Goal: Information Seeking & Learning: Learn about a topic

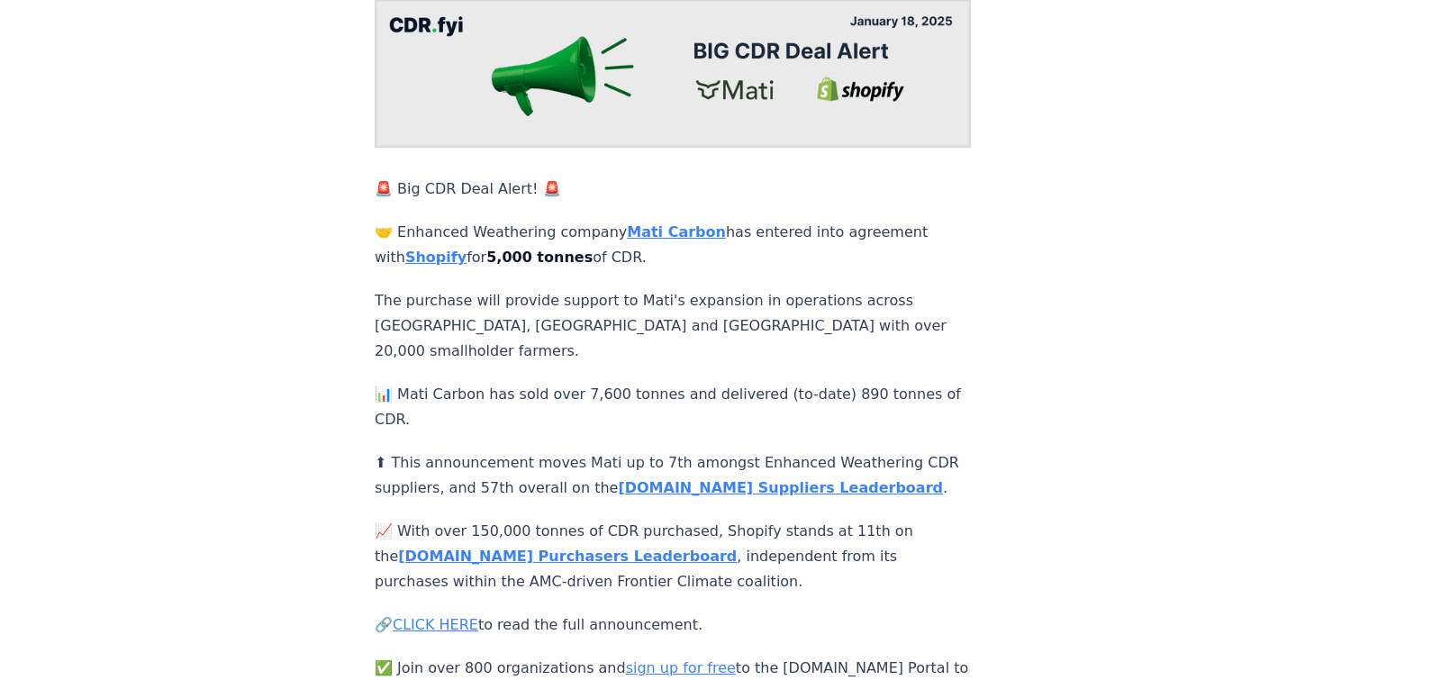
scroll to position [204, 0]
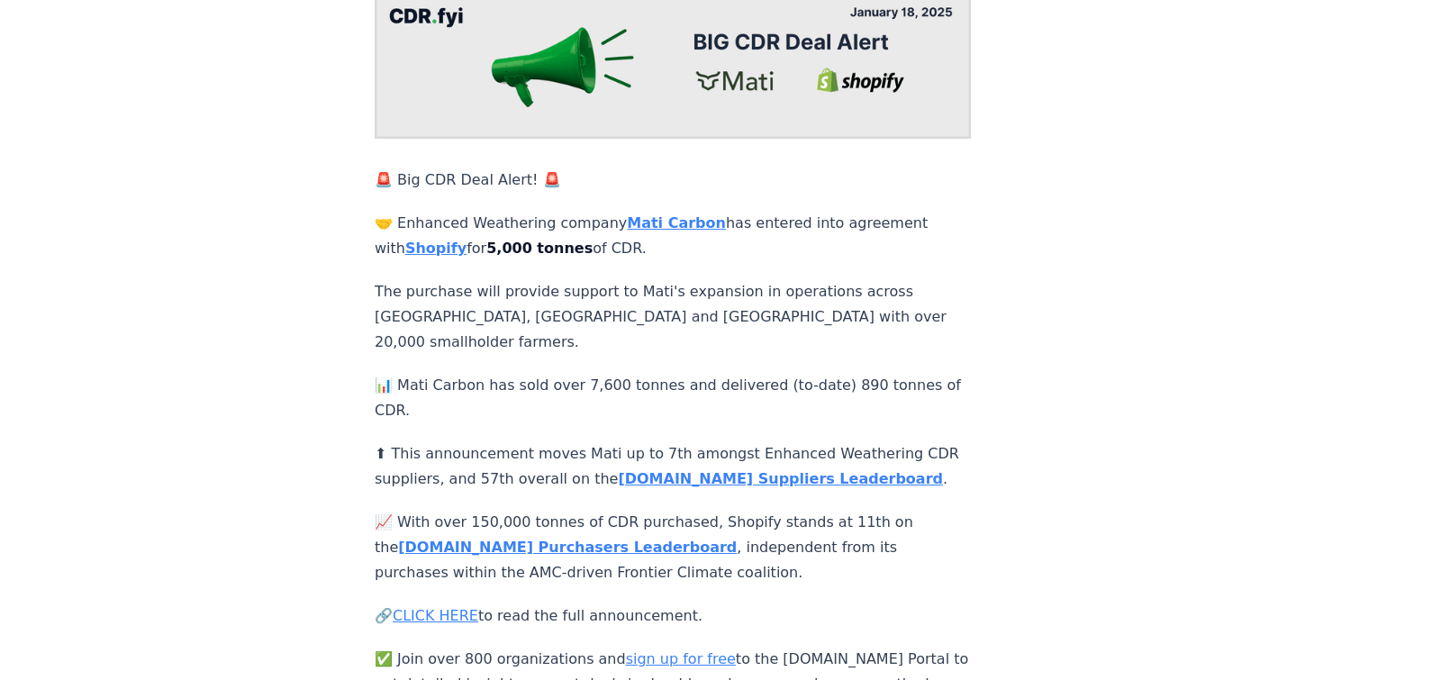
click at [304, 427] on div "[DATE] 🚨 Big CDR Deal Alert! 🚨 Mati<>Shopify 🚨 Big CDR Deal Alert! 🚨 🤝 Enhanced…" at bounding box center [720, 278] width 1260 height 836
click at [304, 427] on div "January 18, 2025 🚨 Big CDR Deal Alert! 🚨 Mati<>Shopify 🚨 Big CDR Deal Alert! 🚨 …" at bounding box center [720, 278] width 1260 height 836
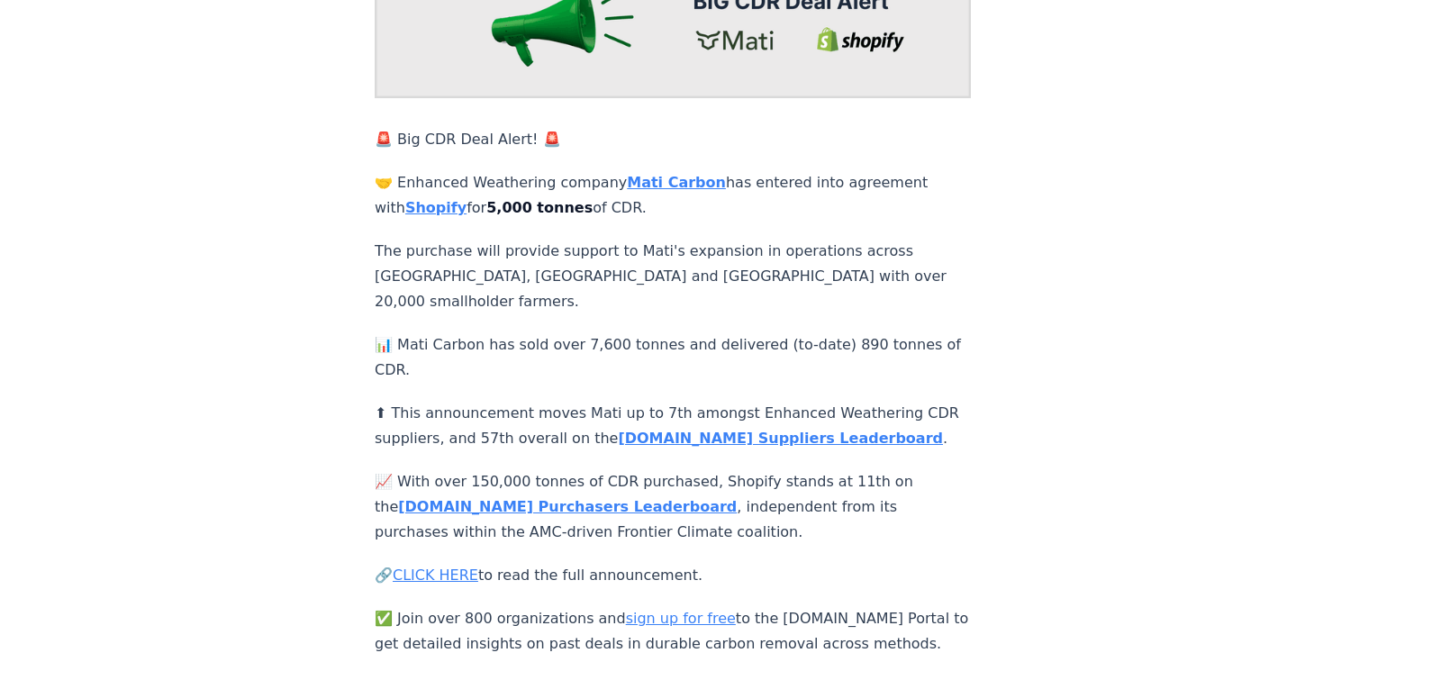
click at [305, 430] on div "January 18, 2025 🚨 Big CDR Deal Alert! 🚨 Mati<>Shopify 🚨 Big CDR Deal Alert! 🚨 …" at bounding box center [720, 238] width 1260 height 836
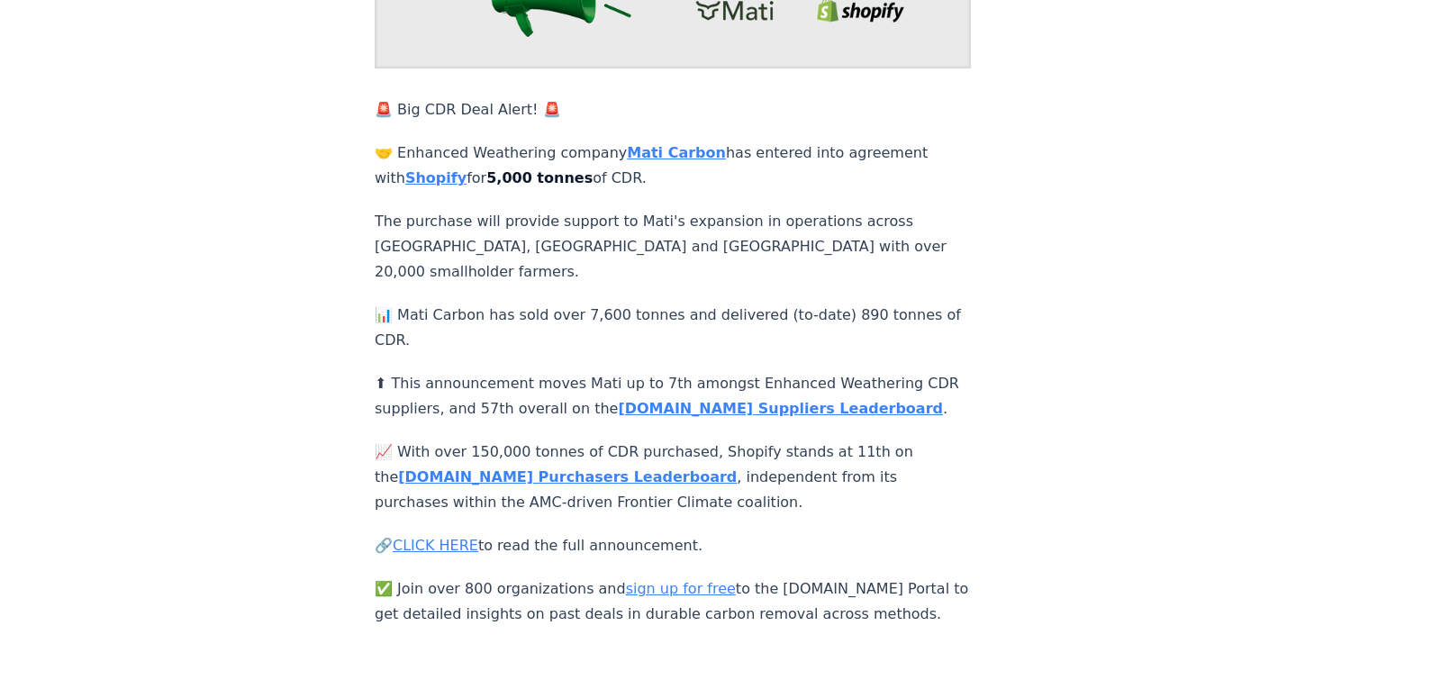
scroll to position [276, 0]
click at [219, 416] on div "January 18, 2025 🚨 Big CDR Deal Alert! 🚨 Mati<>Shopify 🚨 Big CDR Deal Alert! 🚨 …" at bounding box center [720, 207] width 1260 height 836
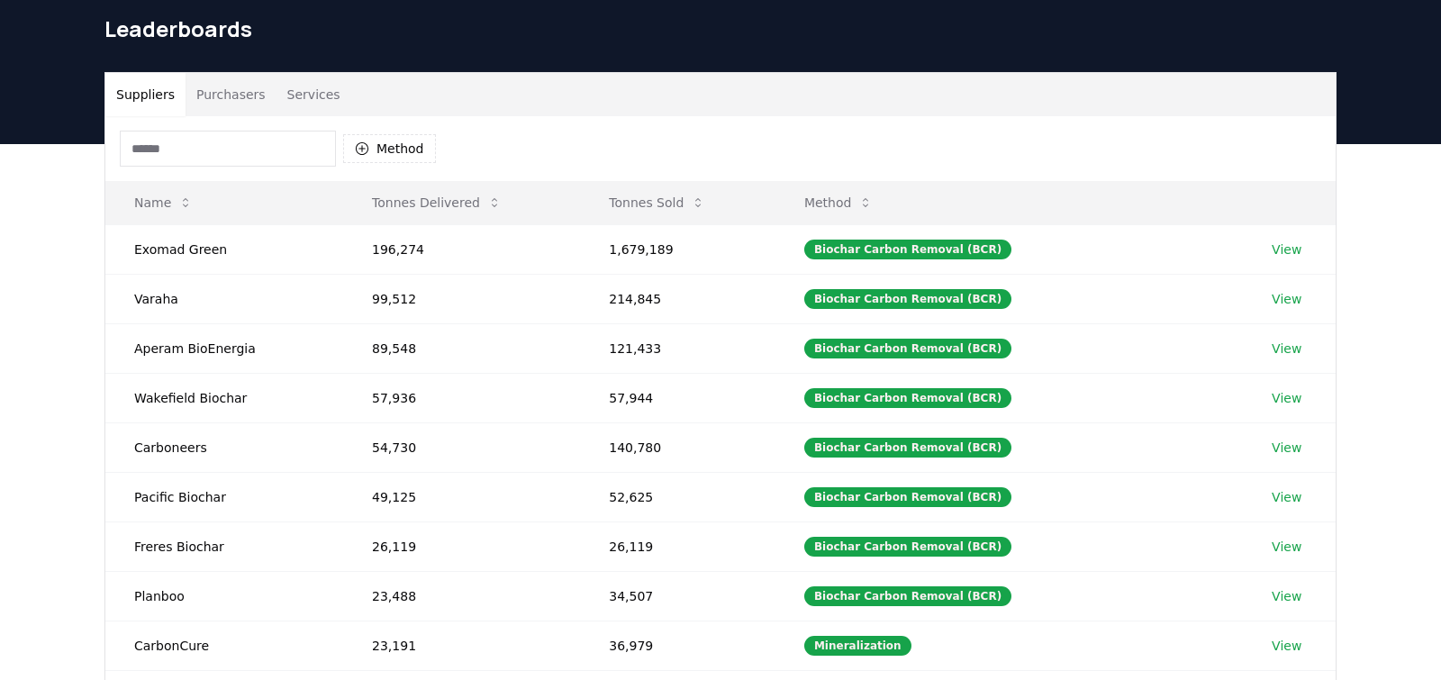
scroll to position [67, 0]
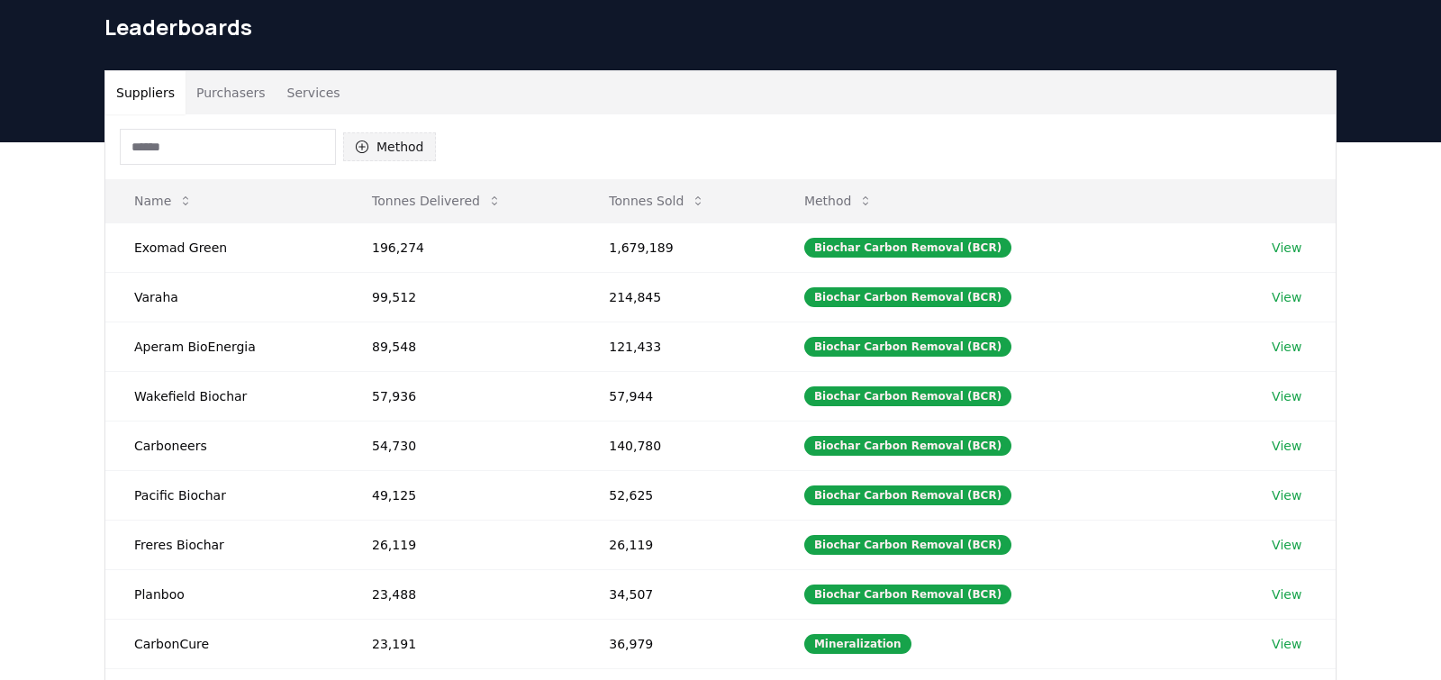
click at [375, 146] on button "Method" at bounding box center [389, 146] width 93 height 29
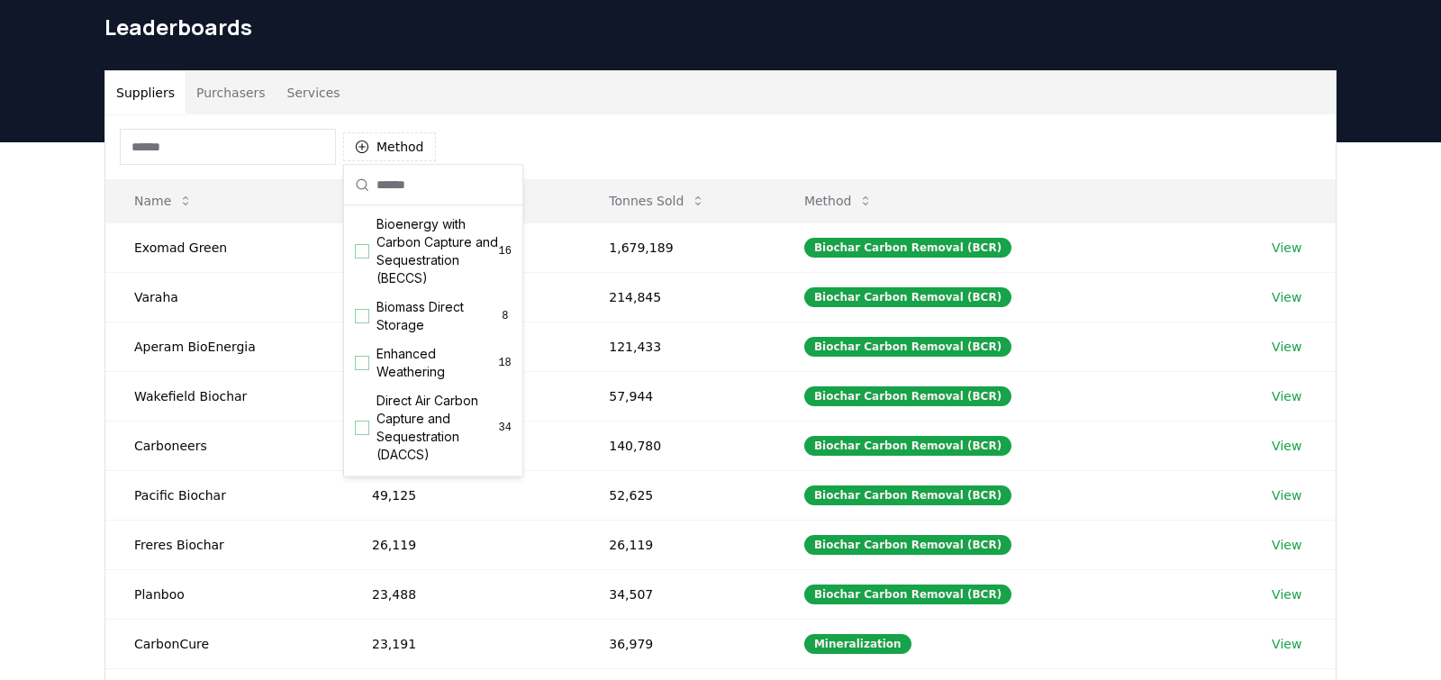
scroll to position [211, 0]
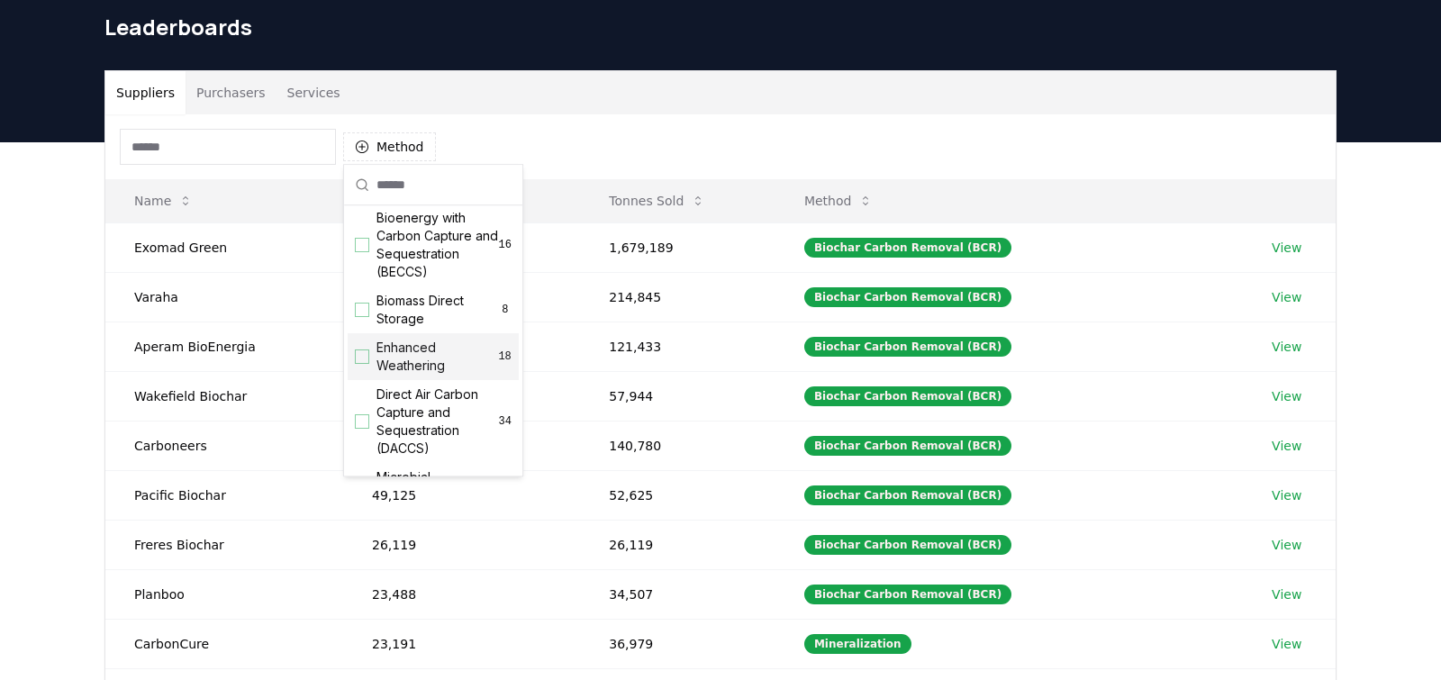
click at [364, 367] on div "Enhanced Weathering 18" at bounding box center [433, 356] width 171 height 47
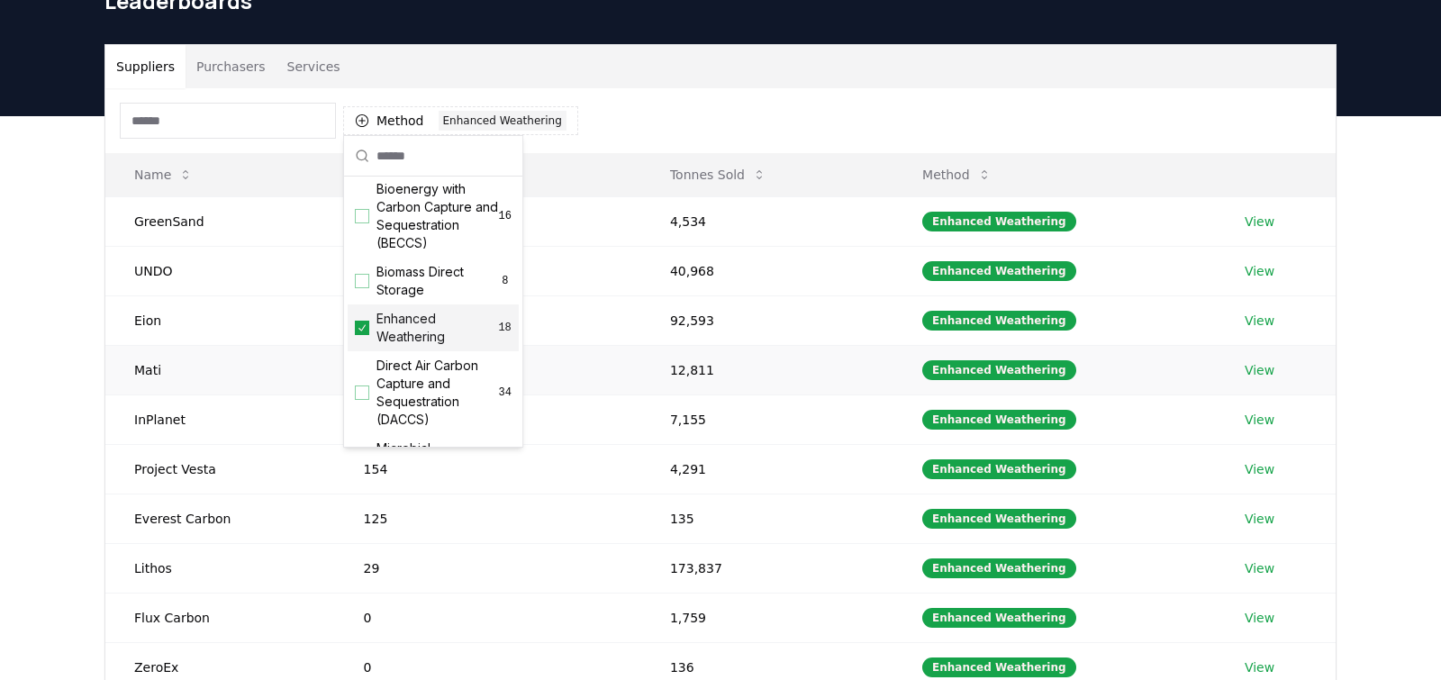
scroll to position [101, 0]
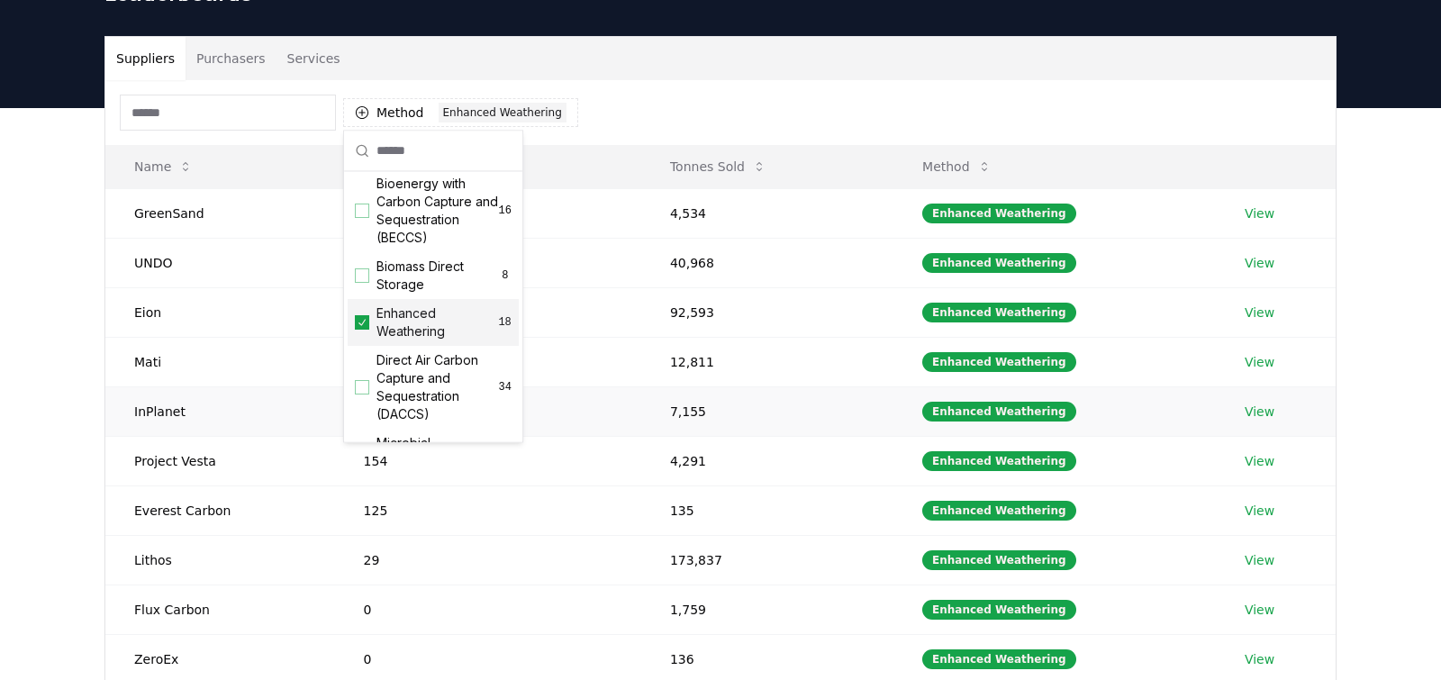
click at [161, 392] on td "InPlanet" at bounding box center [220, 411] width 230 height 50
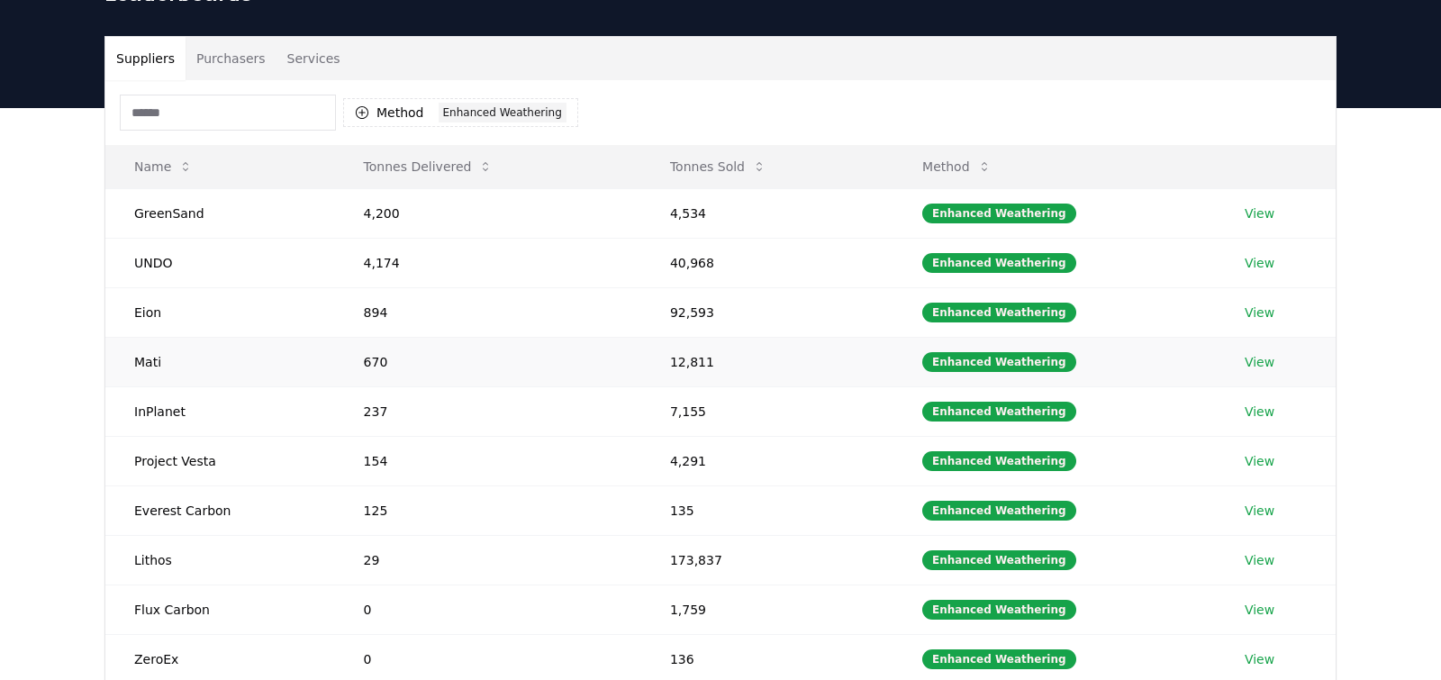
click at [166, 370] on td "Mati" at bounding box center [220, 362] width 230 height 50
click at [1252, 348] on td "View" at bounding box center [1275, 362] width 120 height 50
click at [1252, 354] on link "View" at bounding box center [1259, 362] width 30 height 18
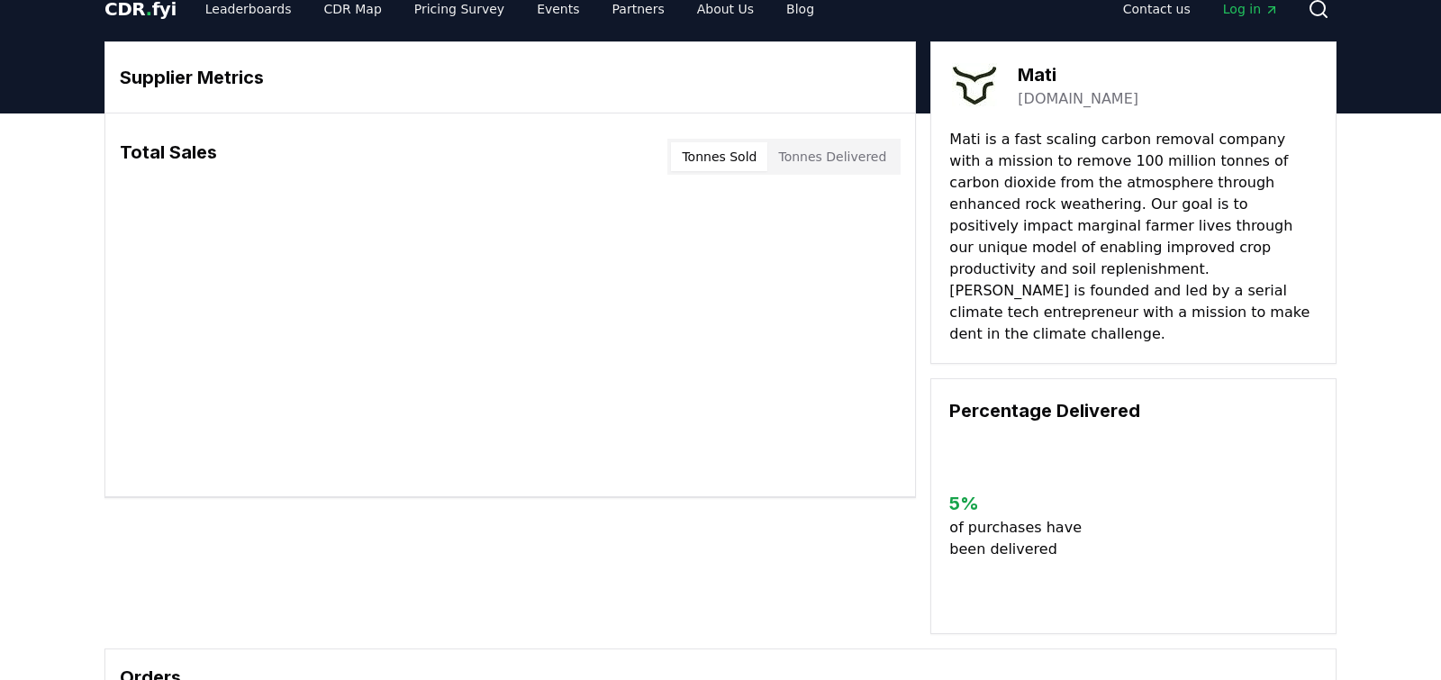
scroll to position [25, 0]
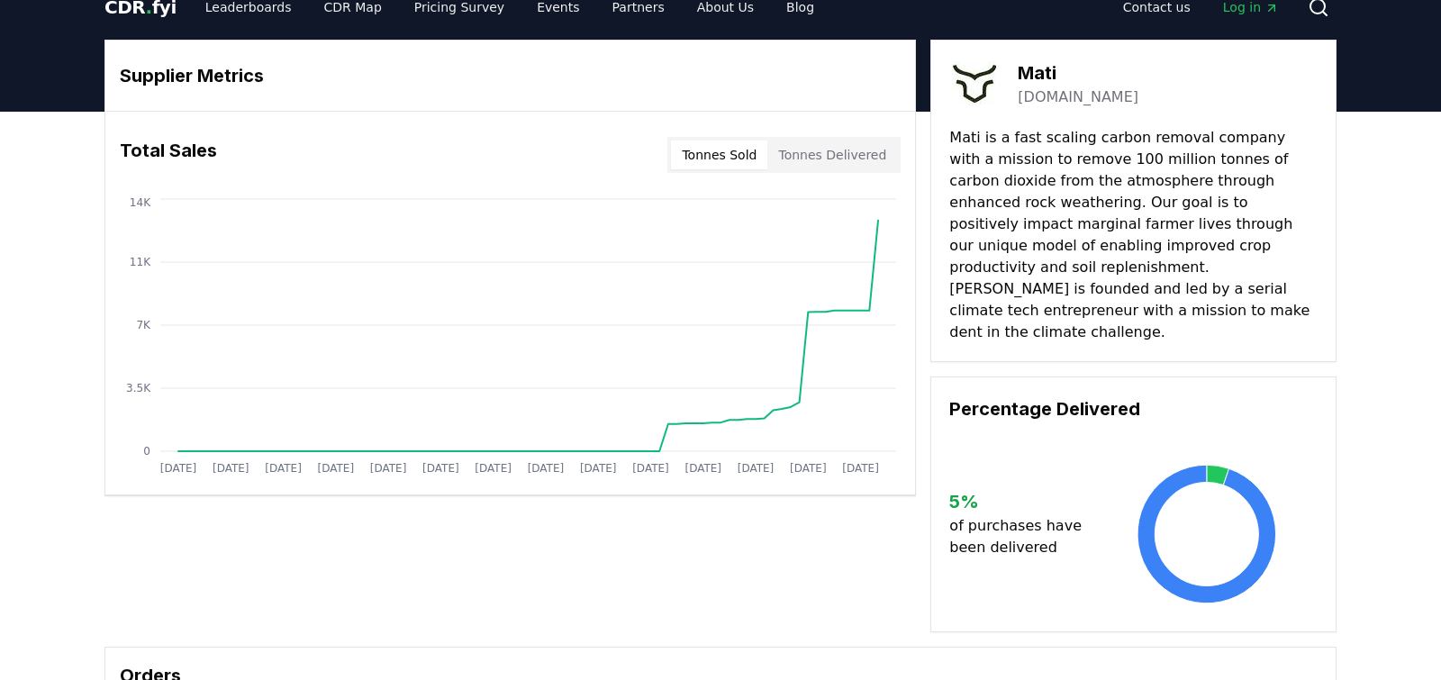
click at [726, 161] on button "Tonnes Sold" at bounding box center [719, 154] width 96 height 29
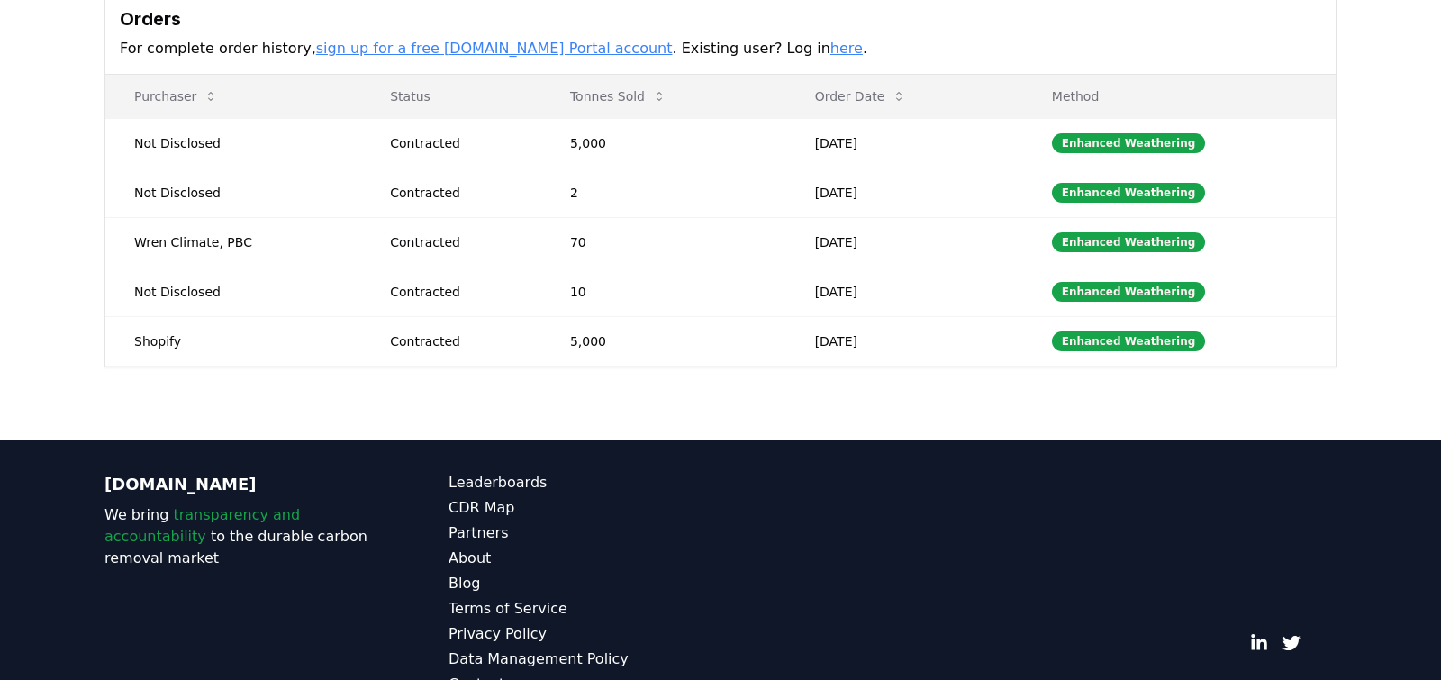
scroll to position [687, 0]
